Goal: Transaction & Acquisition: Subscribe to service/newsletter

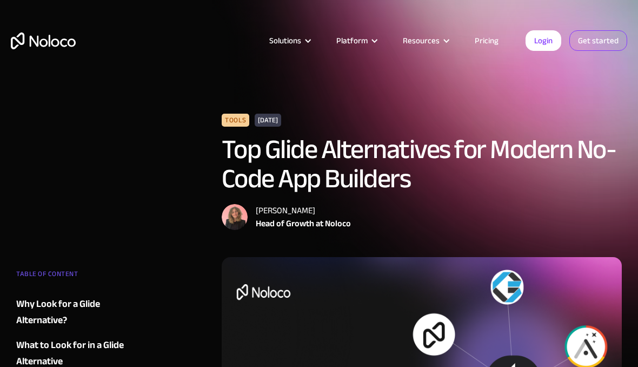
click at [600, 38] on link "Get started" at bounding box center [598, 40] width 58 height 21
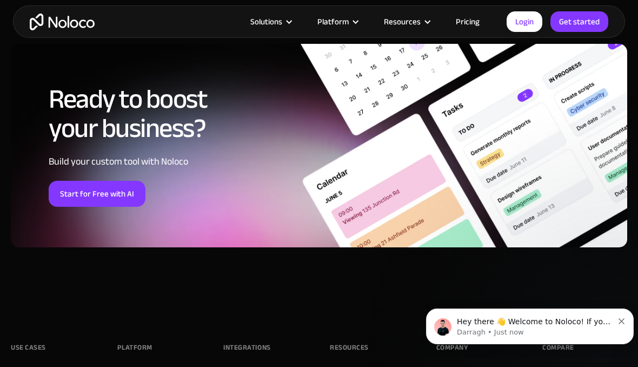
scroll to position [5694, 0]
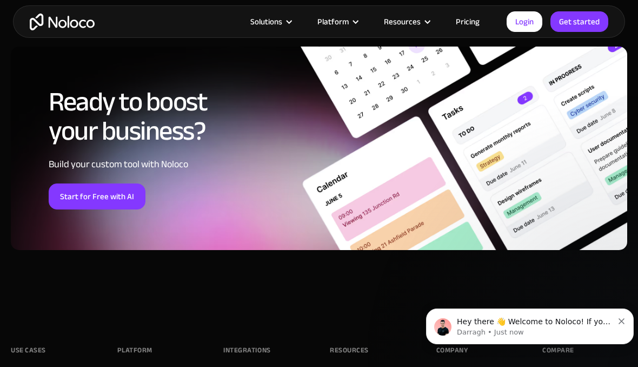
click at [464, 28] on link "Pricing" at bounding box center [467, 22] width 51 height 14
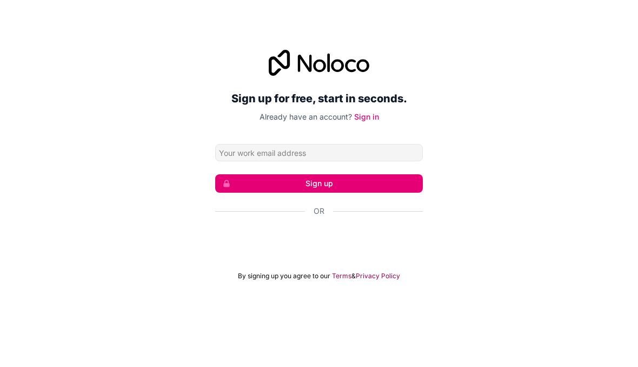
click at [334, 263] on div "Über Google anmelden. Wird in neuem Tab geöffnet." at bounding box center [319, 259] width 208 height 24
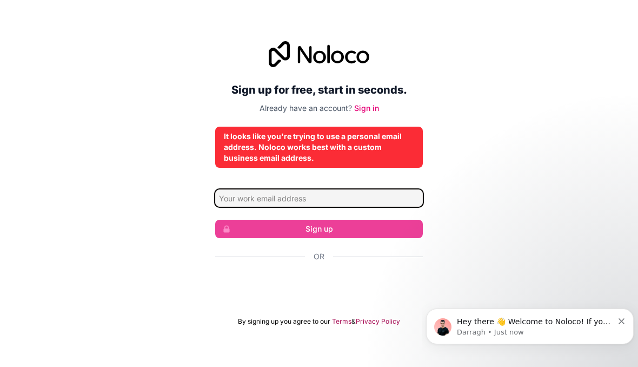
click at [312, 200] on input "Email address" at bounding box center [319, 197] width 208 height 17
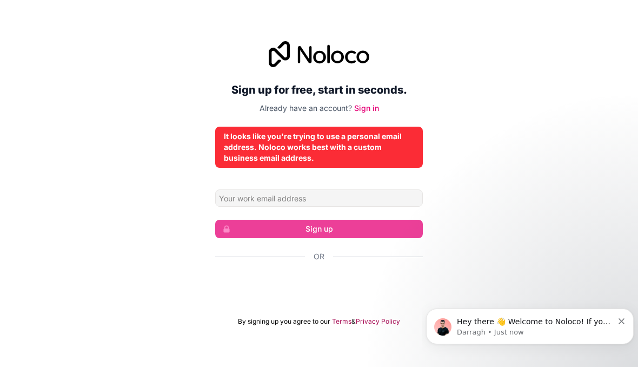
click at [528, 178] on div "Sign up for free, start in seconds. Already have an account? Sign in It looks l…" at bounding box center [319, 183] width 638 height 315
